Goal: Task Accomplishment & Management: Use online tool/utility

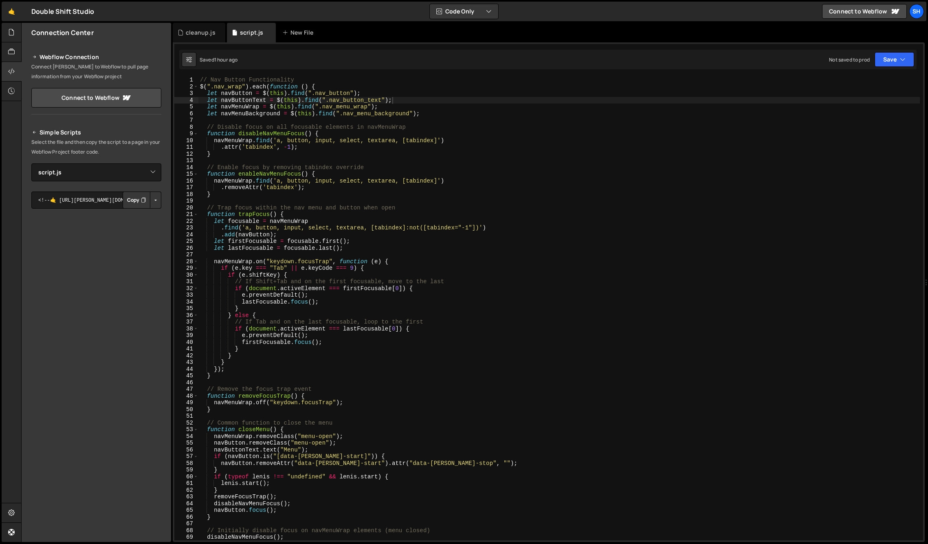
select select "45920"
click at [330, 92] on div "// Nav Button Functionality $ ( ".nav_wrap" ) . each ( function ( ) { let navBu…" at bounding box center [558, 314] width 721 height 477
click at [419, 93] on div "// Nav Button Functionality $ ( ".nav_wrap" ) . each ( function ( ) { let navBu…" at bounding box center [558, 314] width 721 height 477
drag, startPoint x: 374, startPoint y: 99, endPoint x: 180, endPoint y: 101, distance: 193.8
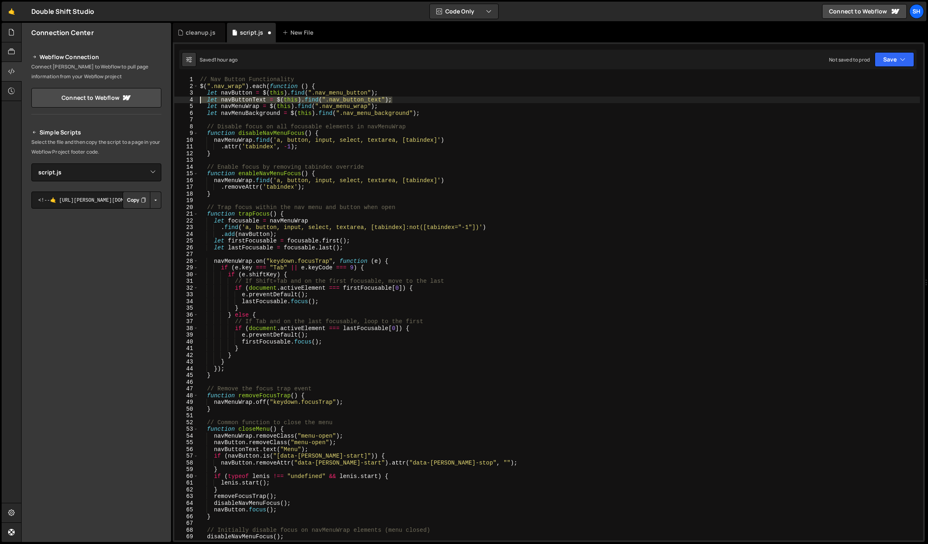
click at [180, 101] on div "let navButton = $(this).find(".nav_menu_button"); 1 2 3 4 5 6 7 8 9 10 11 12 13…" at bounding box center [548, 308] width 748 height 463
type textarea "let navButtonText = $(this).find(".nav_button_text");"
click at [382, 99] on div "// Nav Button Functionality $ ( ".nav_wrap" ) . each ( function ( ) { let navBu…" at bounding box center [558, 308] width 721 height 463
drag, startPoint x: 382, startPoint y: 99, endPoint x: 325, endPoint y: 100, distance: 56.6
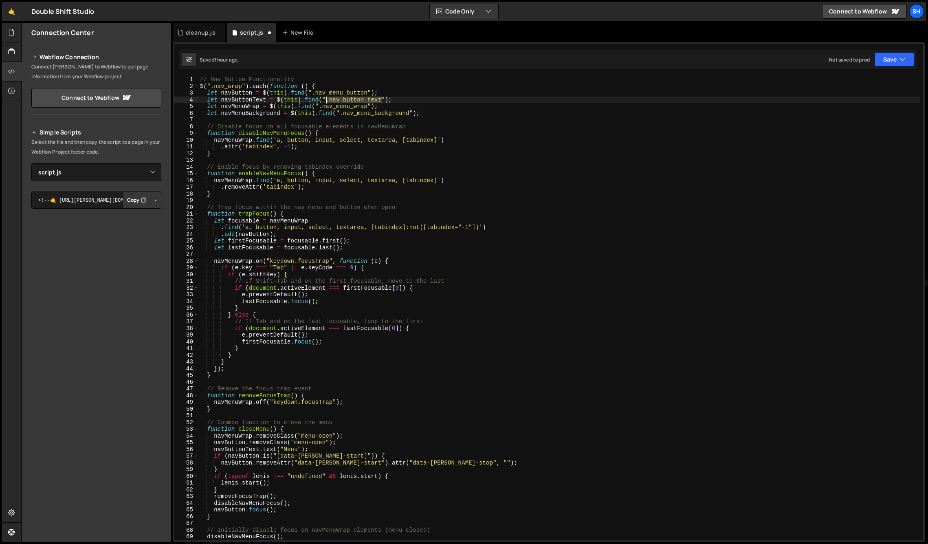
click at [325, 100] on div "// Nav Button Functionality $ ( ".nav_wrap" ) . each ( function ( ) { let navBu…" at bounding box center [558, 314] width 721 height 477
click at [344, 97] on div "// Nav Button Functionality $ ( ".nav_wrap" ) . each ( function ( ) { let navBu…" at bounding box center [558, 314] width 721 height 477
click at [423, 112] on div "// Nav Button Functionality $ ( ".nav_wrap" ) . each ( function ( ) { let navBu…" at bounding box center [558, 314] width 721 height 477
drag, startPoint x: 346, startPoint y: 117, endPoint x: 321, endPoint y: 120, distance: 25.4
click at [192, 113] on div "let navMenuBackground = $(this).find(".nav_menu_background"); 1 2 3 4 5 6 7 8 9…" at bounding box center [548, 308] width 748 height 463
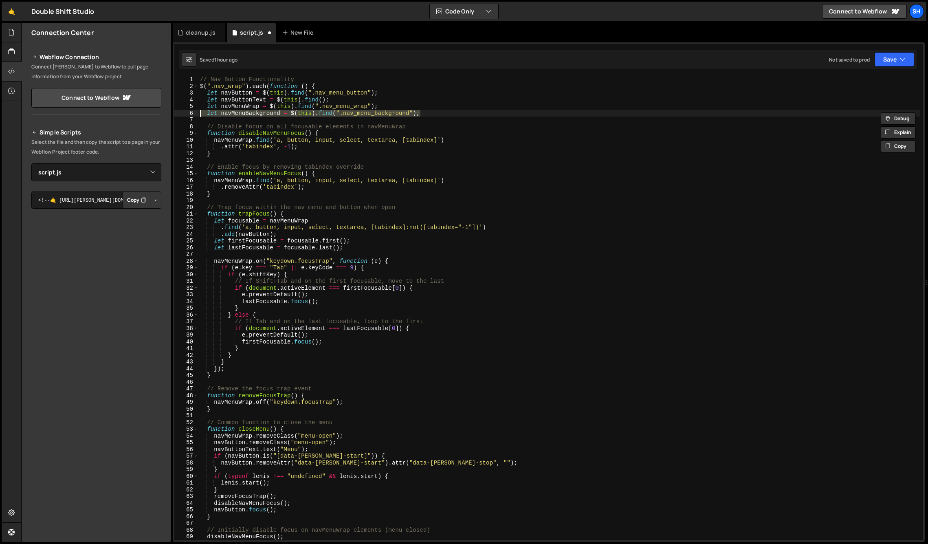
click at [405, 112] on div "// Nav Button Functionality $ ( ".nav_wrap" ) . each ( function ( ) { let navBu…" at bounding box center [558, 308] width 721 height 463
click at [405, 112] on div "// Nav Button Functionality $ ( ".nav_wrap" ) . each ( function ( ) { let navBu…" at bounding box center [558, 314] width 721 height 477
click at [397, 115] on div "// Nav Button Functionality $ ( ".nav_wrap" ) . each ( function ( ) { let navBu…" at bounding box center [558, 314] width 721 height 477
drag, startPoint x: 329, startPoint y: 436, endPoint x: 301, endPoint y: 437, distance: 27.7
click at [301, 437] on div "// Nav Button Functionality $ ( ".nav_wrap" ) . each ( function ( ) { let navBu…" at bounding box center [558, 315] width 721 height 477
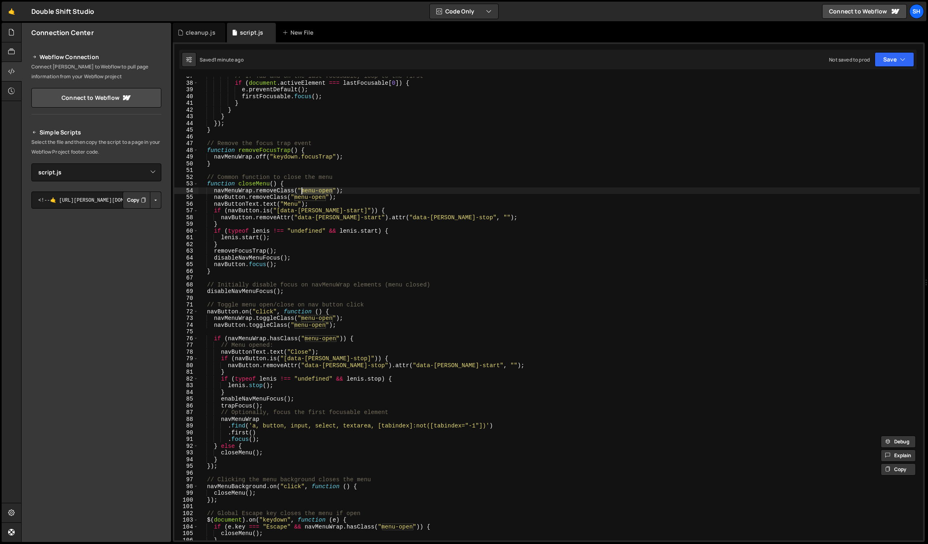
scroll to position [246, 0]
drag, startPoint x: 316, startPoint y: 203, endPoint x: 180, endPoint y: 204, distance: 135.2
click at [180, 204] on div "navMenuWrap.removeClass("menu-open"); 37 38 39 40 41 42 43 44 45 46 47 48 49 50…" at bounding box center [548, 308] width 748 height 463
drag, startPoint x: 213, startPoint y: 203, endPoint x: 223, endPoint y: 194, distance: 13.0
click at [213, 203] on div "// If Tab and on the last focusable, loop to the first if ( document . activeEl…" at bounding box center [558, 308] width 721 height 463
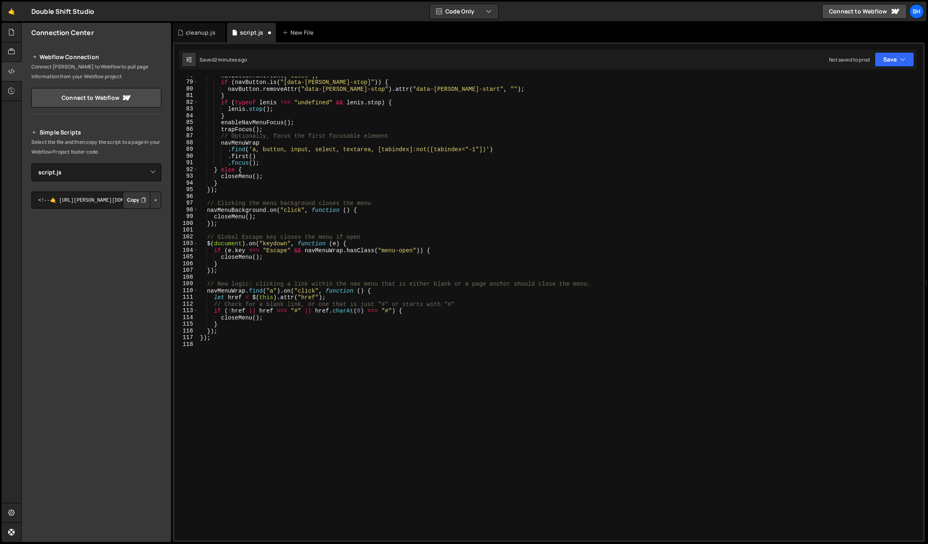
scroll to position [522, 0]
drag, startPoint x: 218, startPoint y: 224, endPoint x: 215, endPoint y: 219, distance: 6.0
click at [217, 224] on div "navButtonText . text ( "Close" ) ; if ( navButton . is ( "[data-[PERSON_NAME]-s…" at bounding box center [558, 310] width 721 height 477
click at [222, 224] on div "navButtonText . text ( "Close" ) ; if ( navButton . is ( "[data-[PERSON_NAME]-s…" at bounding box center [558, 310] width 721 height 477
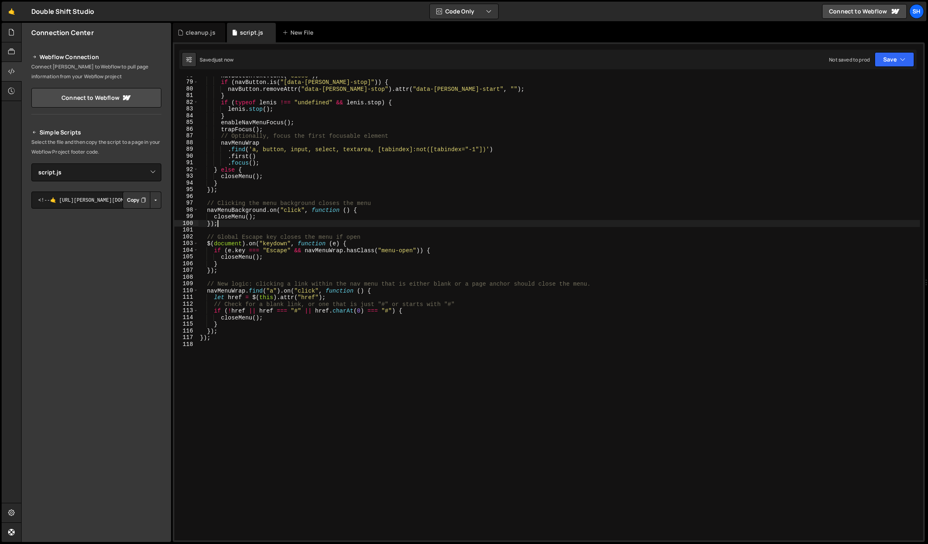
type textarea "});"
drag, startPoint x: 290, startPoint y: 389, endPoint x: 268, endPoint y: 361, distance: 35.4
click at [289, 387] on div "navButtonText . text ( "Close" ) ; if ( navButton . is ( "[data-[PERSON_NAME]-s…" at bounding box center [558, 310] width 721 height 477
click at [211, 337] on div "navButtonText . text ( "Close" ) ; if ( navButton . is ( "[data-[PERSON_NAME]-s…" at bounding box center [558, 310] width 721 height 477
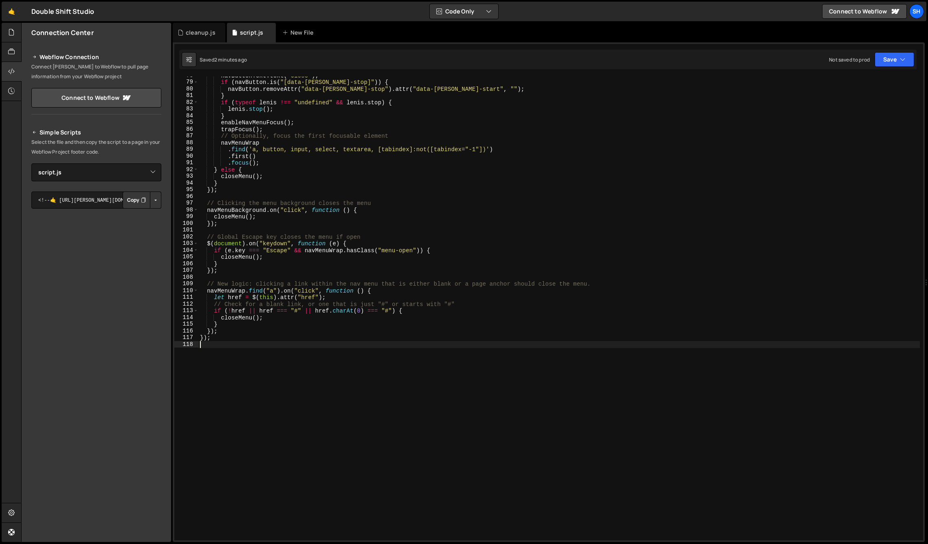
type textarea "});"
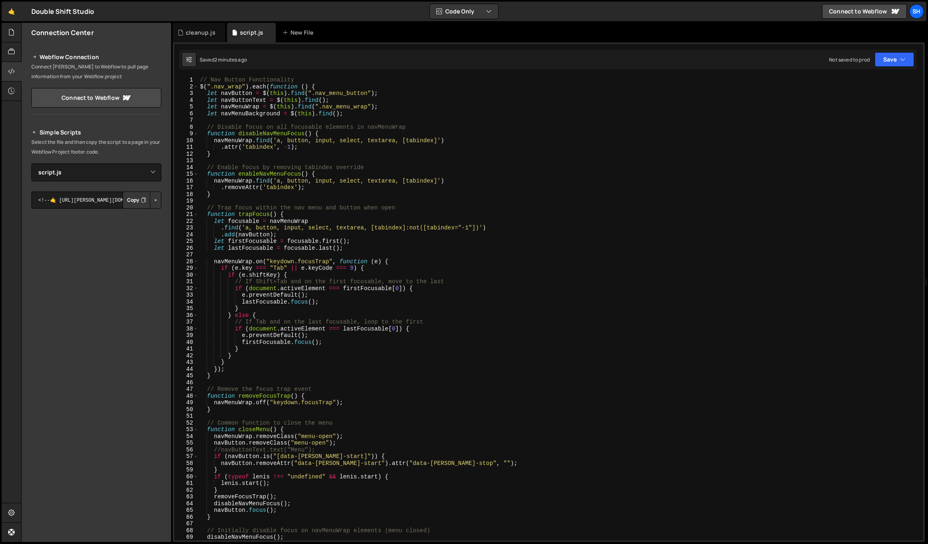
drag, startPoint x: 92, startPoint y: 441, endPoint x: 426, endPoint y: 224, distance: 397.8
click at [97, 438] on div "Connection Center Webflow Connection Connect [PERSON_NAME] to Webflow to pull p…" at bounding box center [96, 282] width 149 height 519
drag, startPoint x: 101, startPoint y: 465, endPoint x: 93, endPoint y: 450, distance: 16.8
click at [101, 464] on div "Connection Center Webflow Connection Connect [PERSON_NAME] to Webflow to pull p…" at bounding box center [96, 282] width 149 height 519
